Goal: Find specific page/section: Find specific page/section

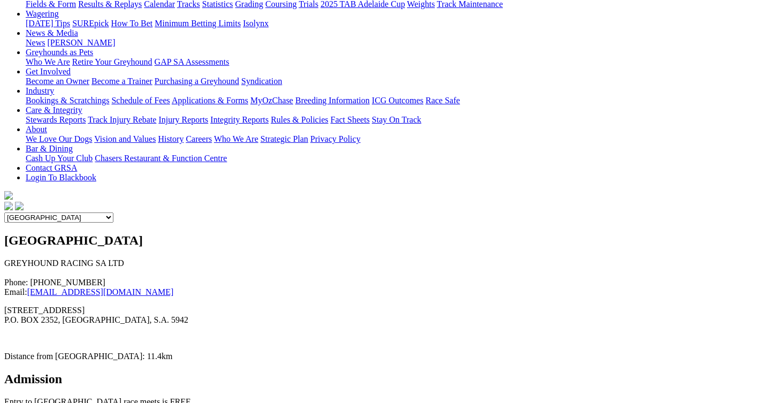
scroll to position [160, 0]
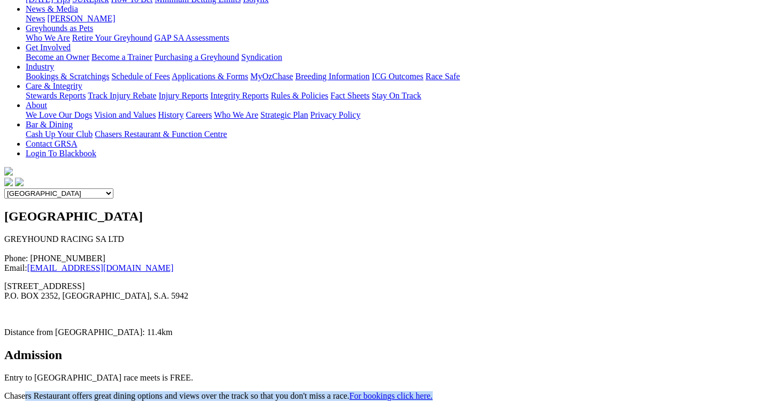
drag, startPoint x: 222, startPoint y: 226, endPoint x: 60, endPoint y: 220, distance: 162.7
click at [48, 391] on p "Chasers Restaurant offers great dining options and views over the track so that…" at bounding box center [378, 396] width 749 height 10
click at [63, 391] on p "Chasers Restaurant offers great dining options and views over the track so that…" at bounding box center [378, 396] width 749 height 10
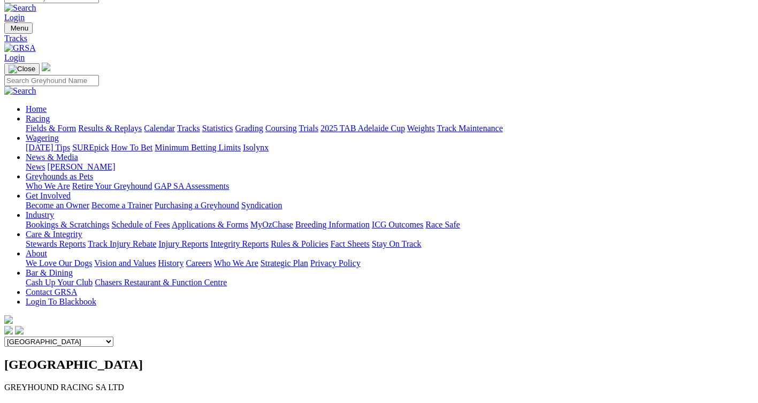
scroll to position [0, 0]
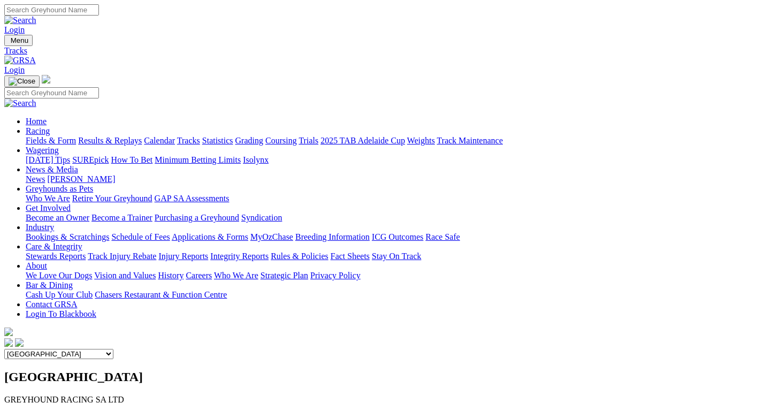
click at [175, 136] on link "Calendar" at bounding box center [159, 140] width 31 height 9
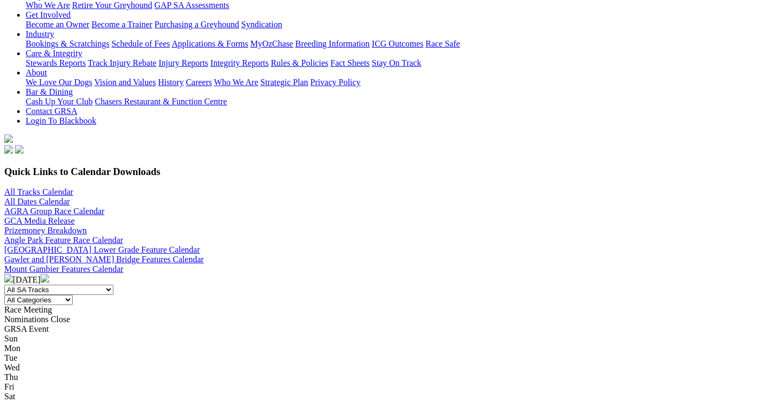
scroll to position [321, 0]
